Goal: Information Seeking & Learning: Learn about a topic

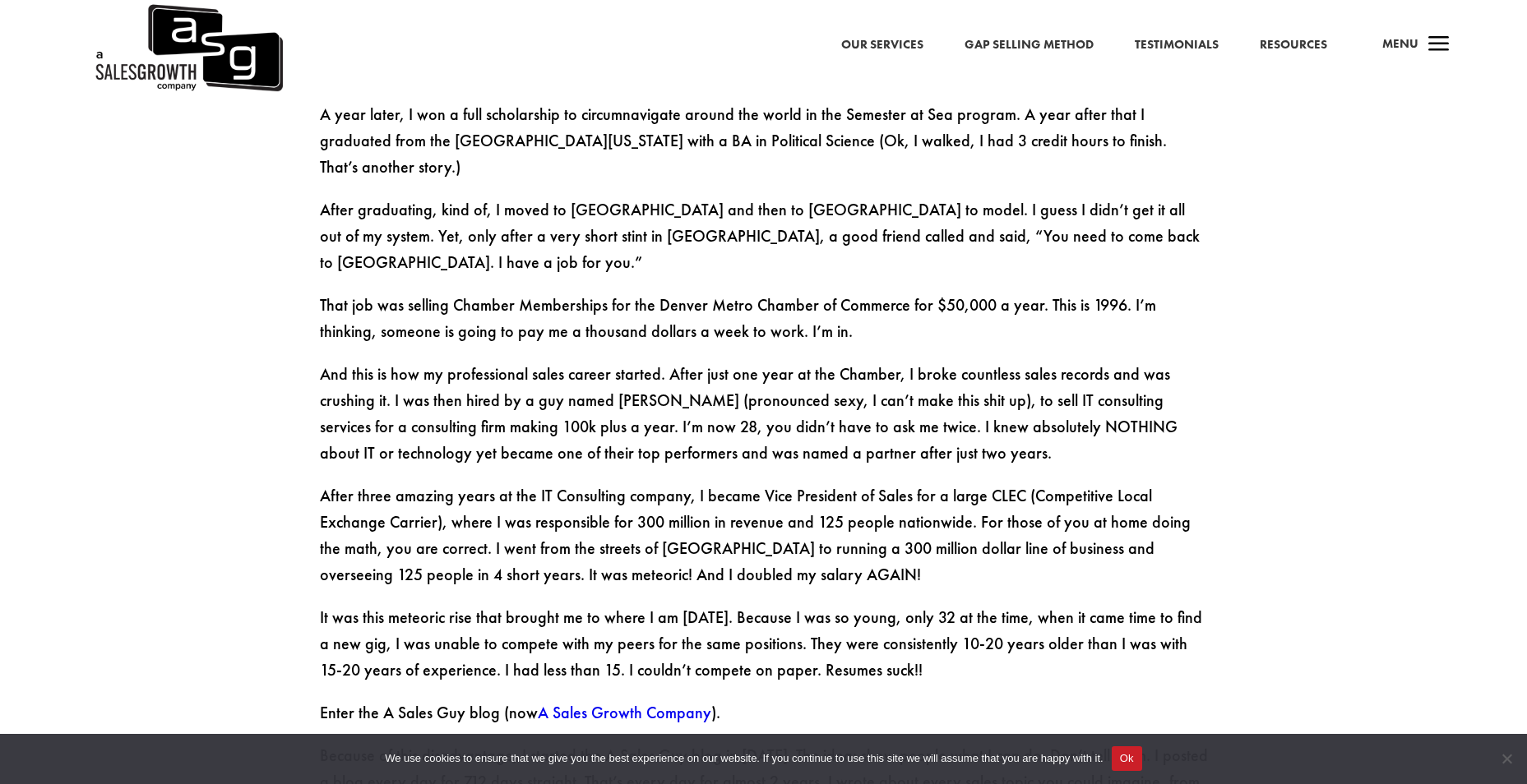
scroll to position [2219, 0]
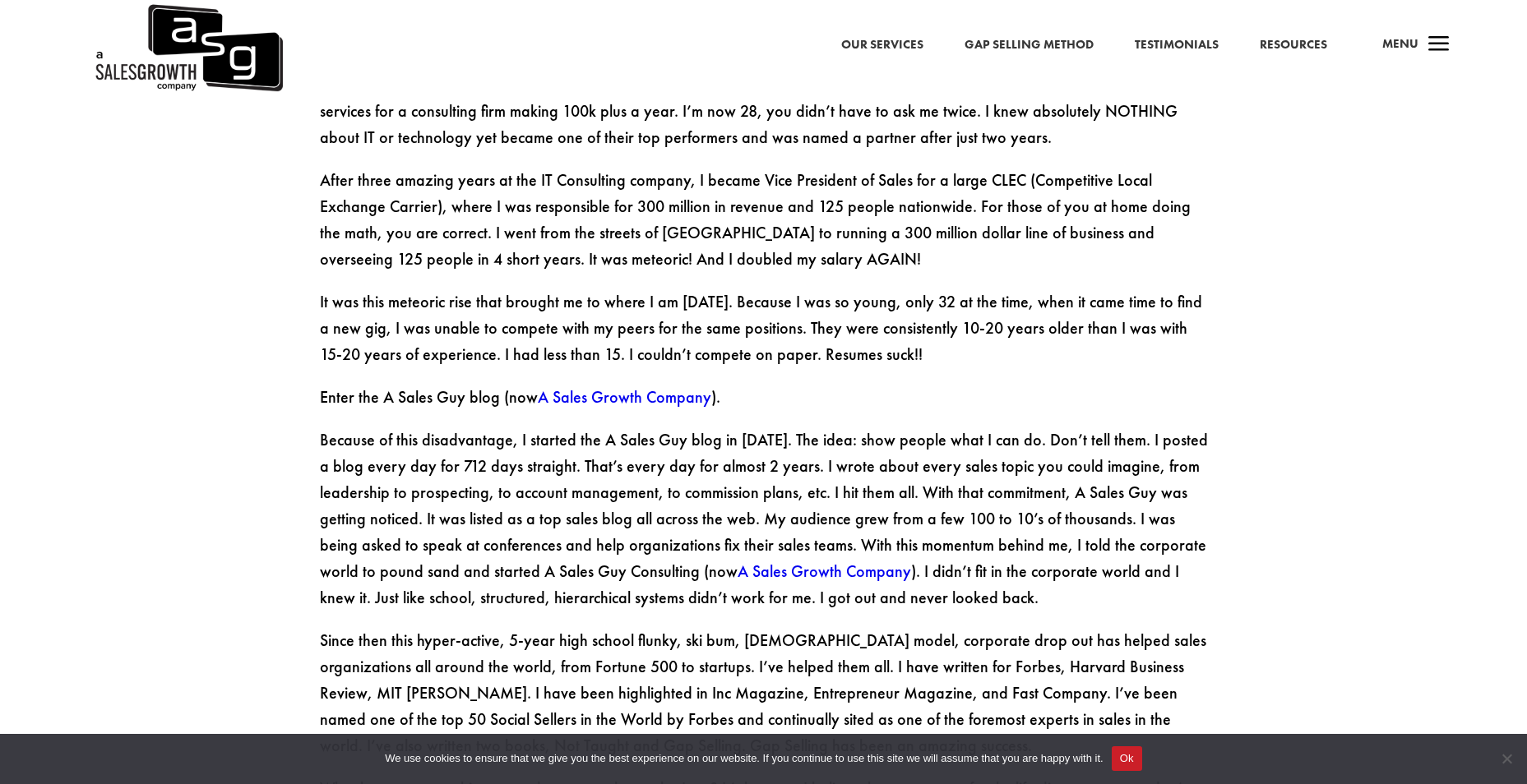
click at [985, 41] on link "Gap Selling Method" at bounding box center [1028, 44] width 129 height 22
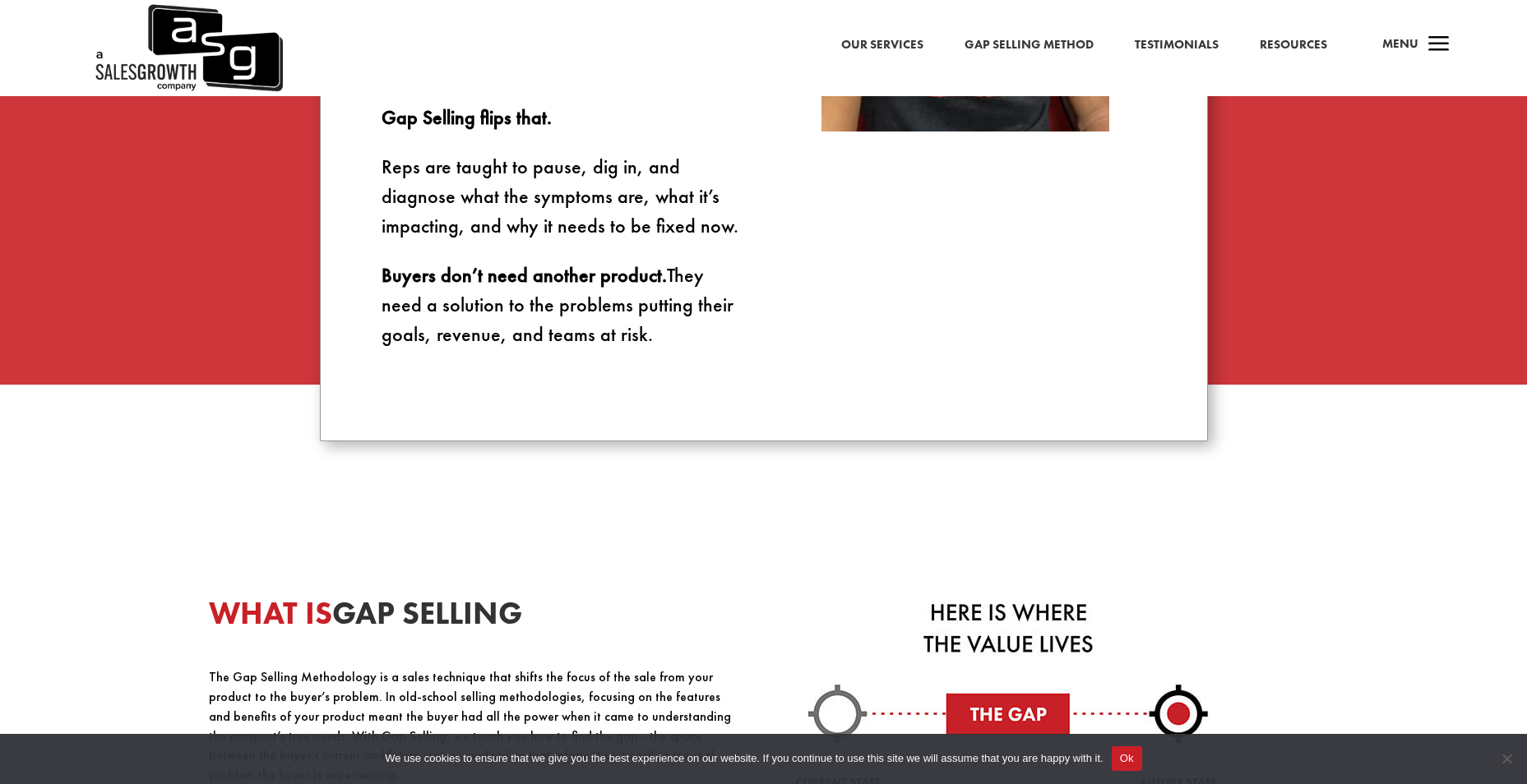
scroll to position [1726, 0]
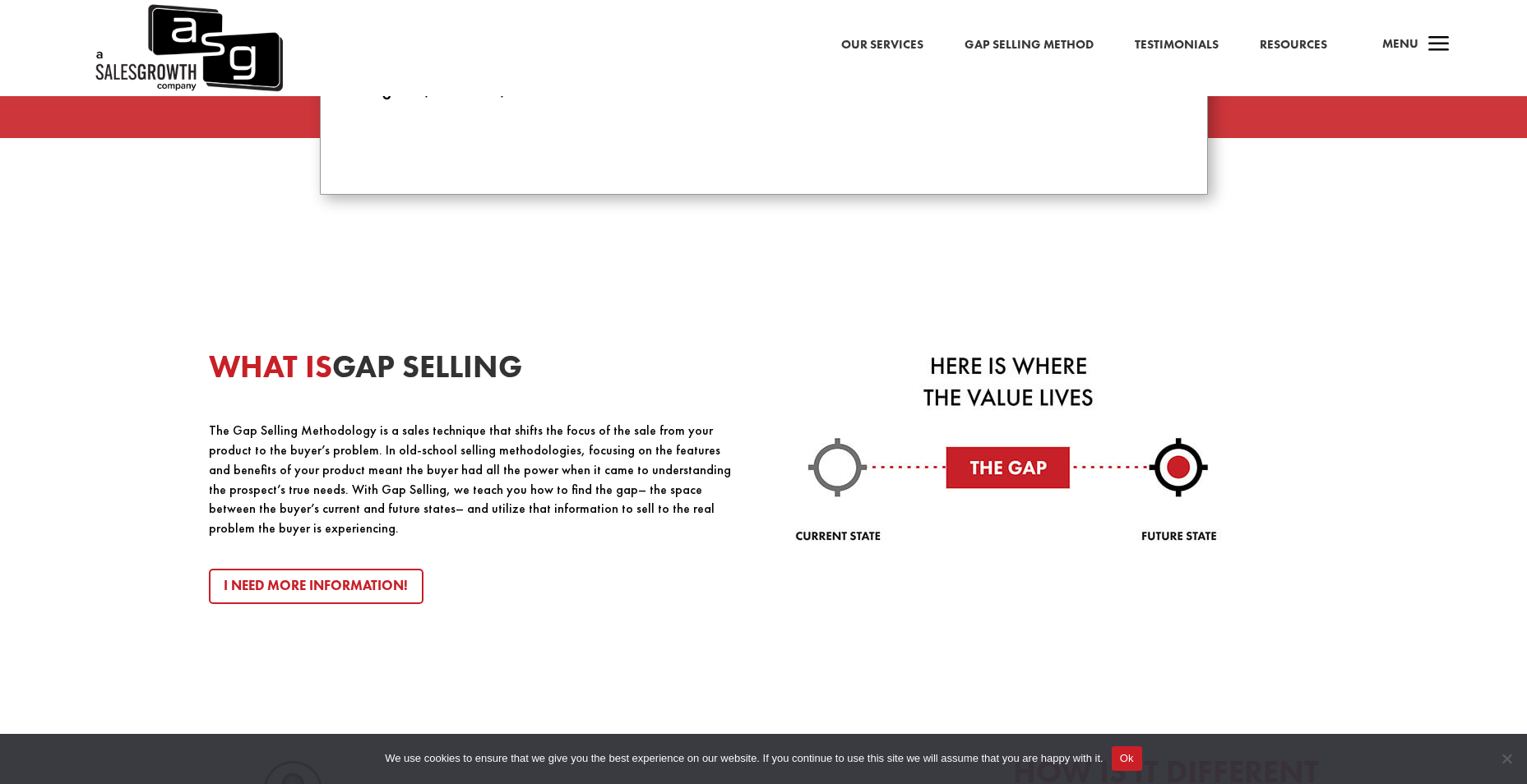
click at [521, 501] on p "The Gap Selling Methodology is a sales technique that shifts the focus of the s…" at bounding box center [471, 479] width 524 height 117
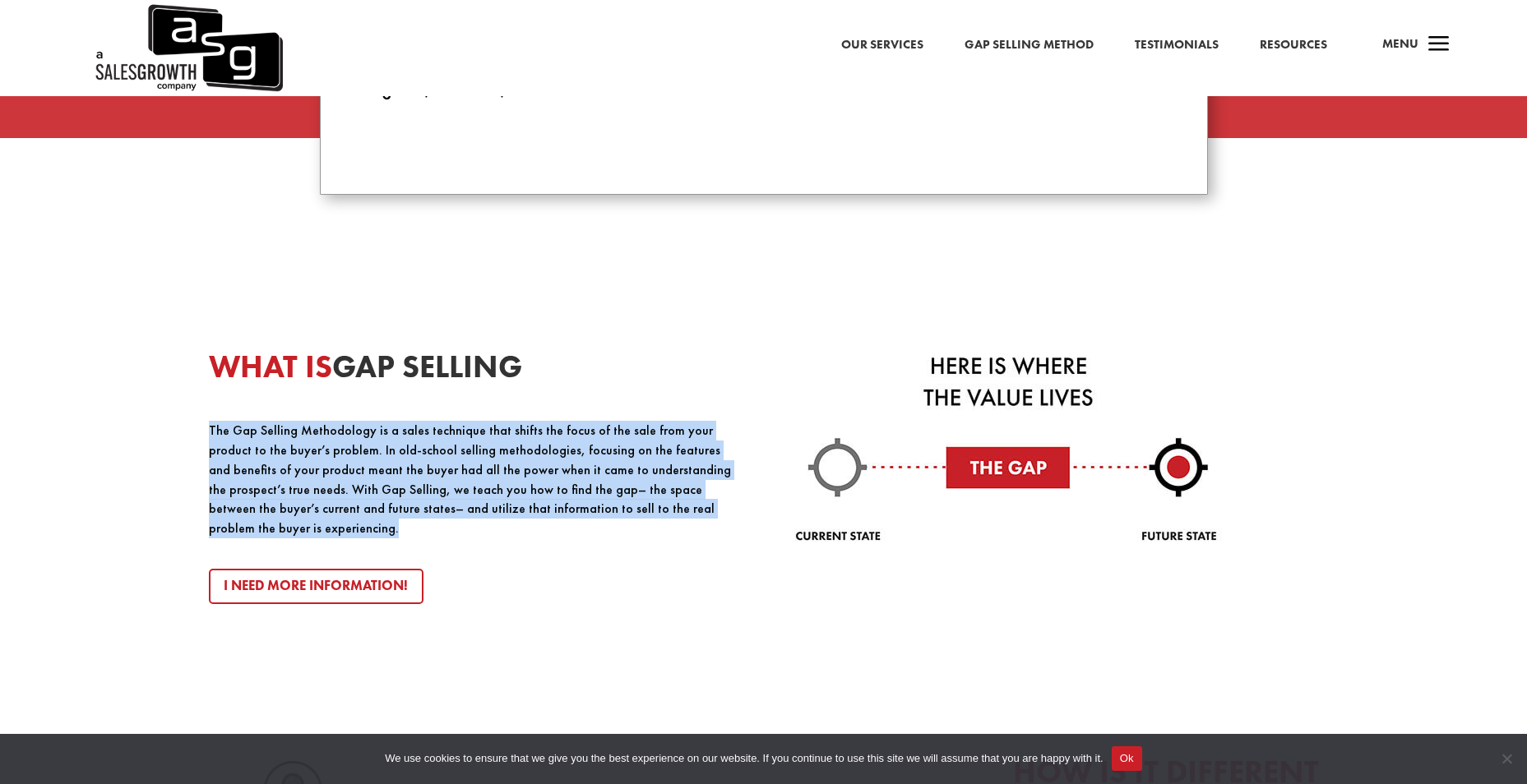
drag, startPoint x: 208, startPoint y: 429, endPoint x: 719, endPoint y: 514, distance: 518.0
click at [719, 514] on p "The Gap Selling Methodology is a sales technique that shifts the focus of the s…" at bounding box center [471, 479] width 524 height 117
copy p "The Gap Selling Methodology is a sales technique that shifts the focus of the s…"
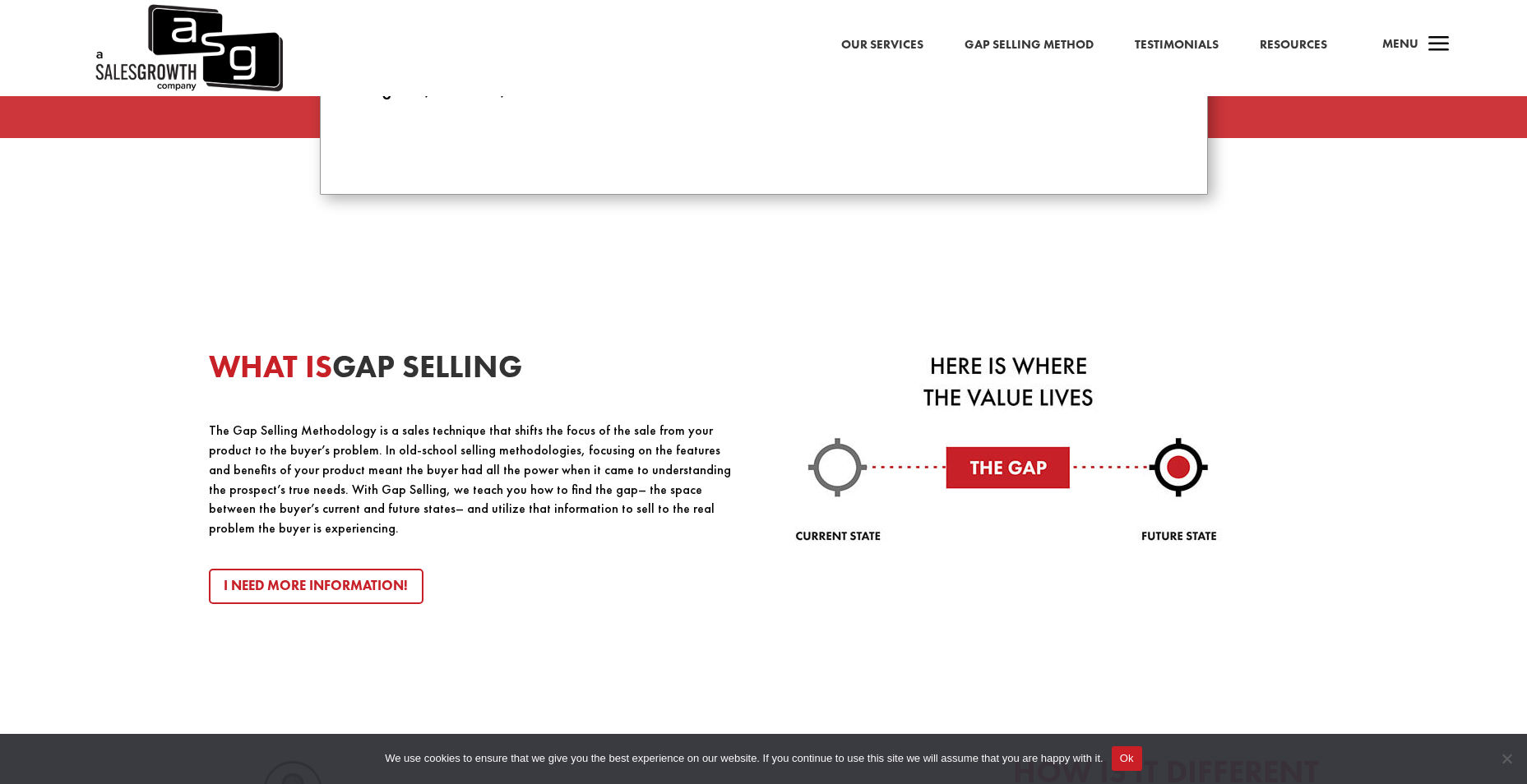
click at [495, 375] on strong "WHAT IS GAP SELLING" at bounding box center [365, 366] width 313 height 41
drag, startPoint x: 528, startPoint y: 368, endPoint x: 212, endPoint y: 367, distance: 316.0
click at [212, 367] on strong "WHAT IS GAP SELLING" at bounding box center [365, 366] width 313 height 41
copy strong "WHAT IS GAP SELLING"
click at [1399, 341] on div "WHAT IS GAP SELLING The Gap Selling Methodology is a sales technique that shift…" at bounding box center [764, 695] width 1527 height 932
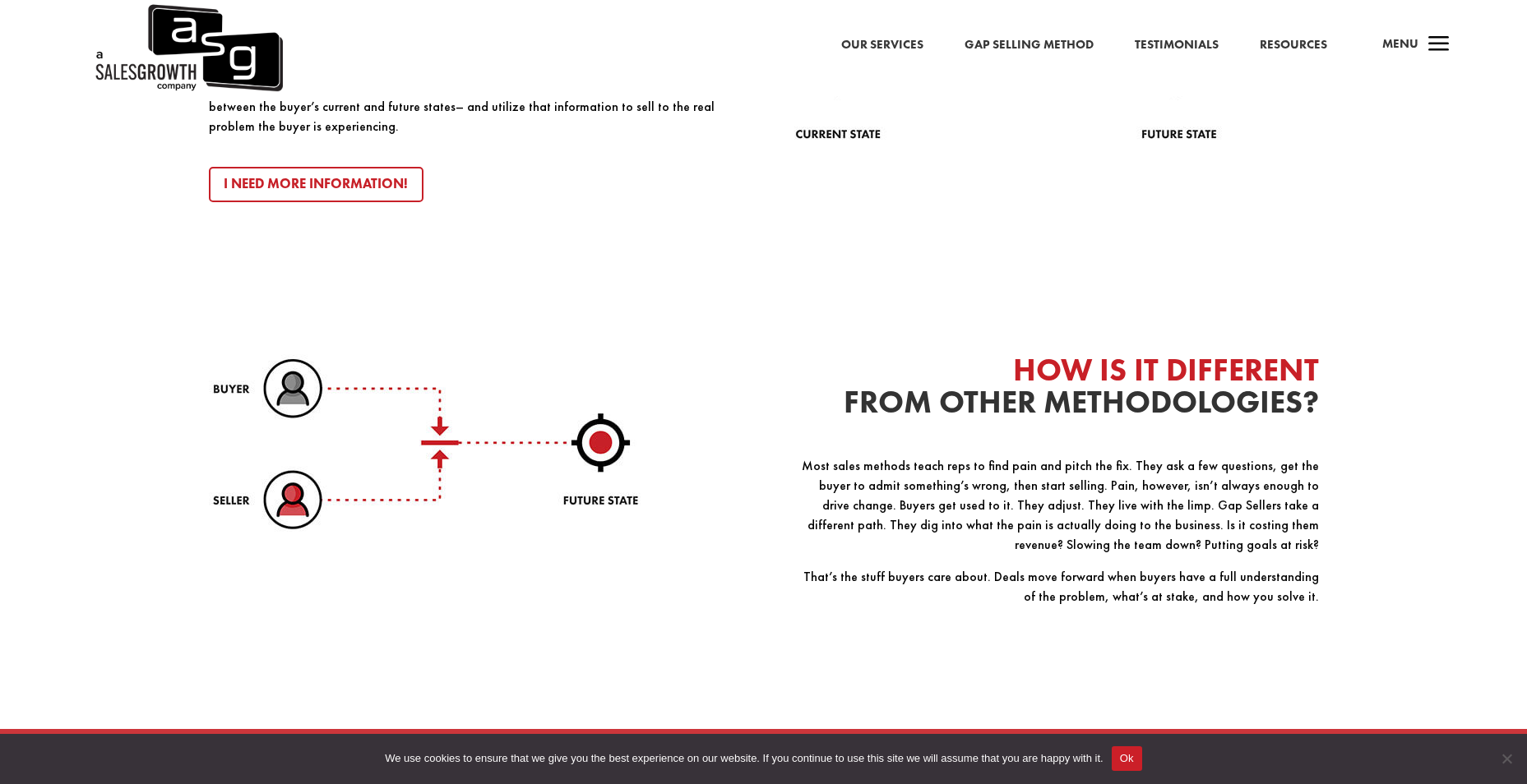
scroll to position [2219, 0]
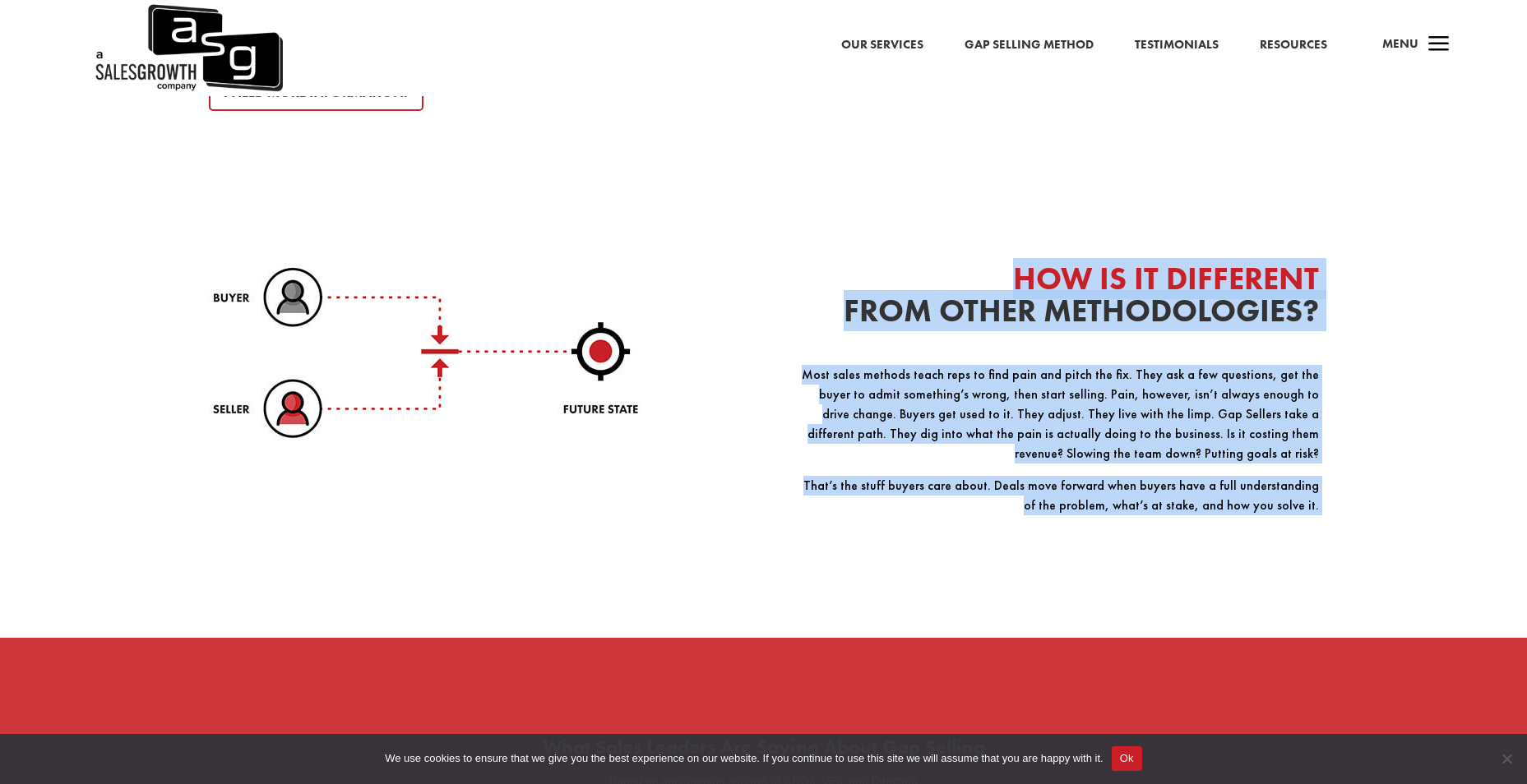
drag, startPoint x: 1016, startPoint y: 266, endPoint x: 1327, endPoint y: 544, distance: 417.1
click at [1327, 544] on div "WHAT IS GAP SELLING The Gap Selling Methodology is a sales technique that shift…" at bounding box center [764, 202] width 1527 height 932
copy div "HOW IS IT DIFFERENT FROM OTHER METHODOLOGIES? Most sales methods teach reps to …"
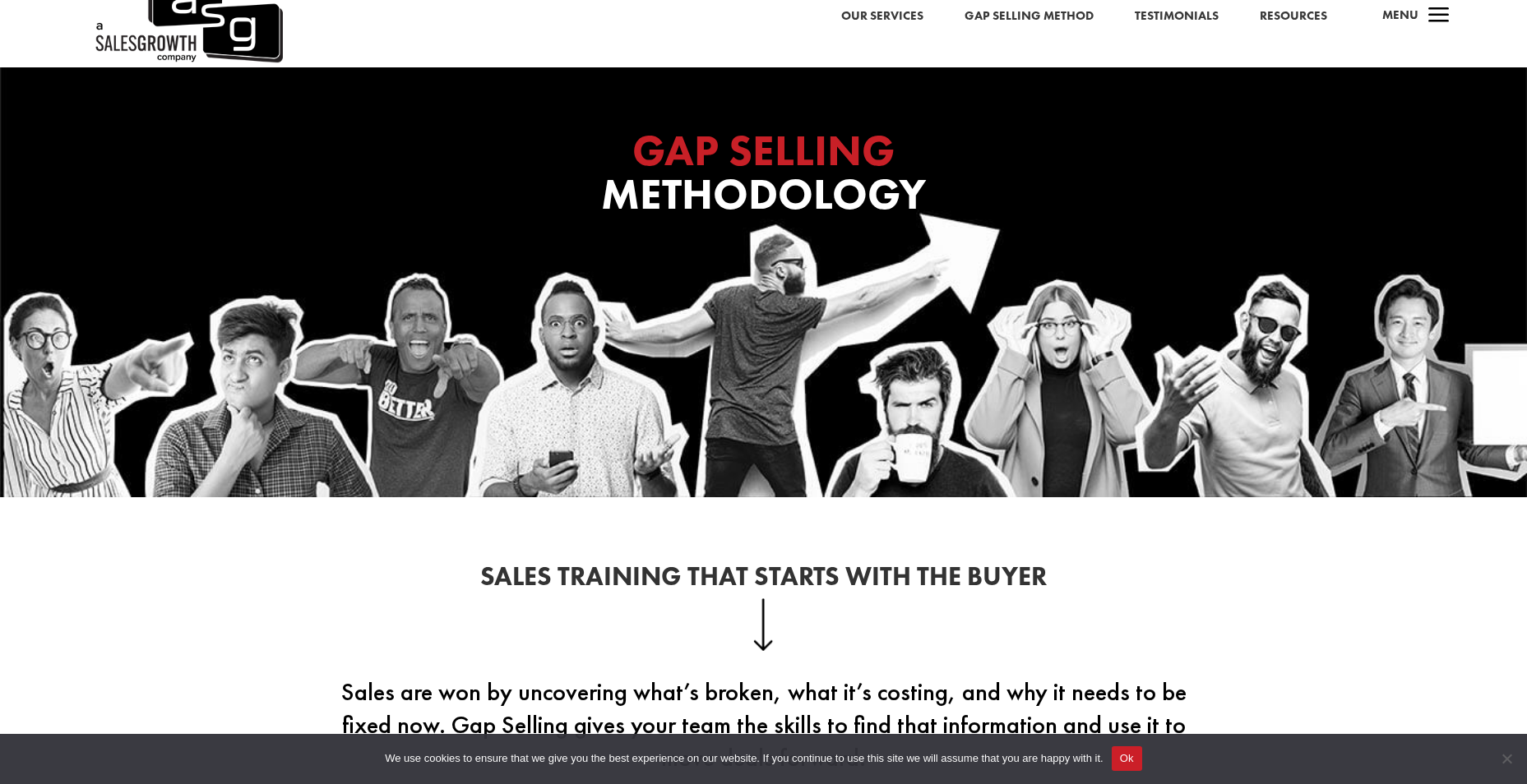
scroll to position [0, 0]
